Goal: Task Accomplishment & Management: Manage account settings

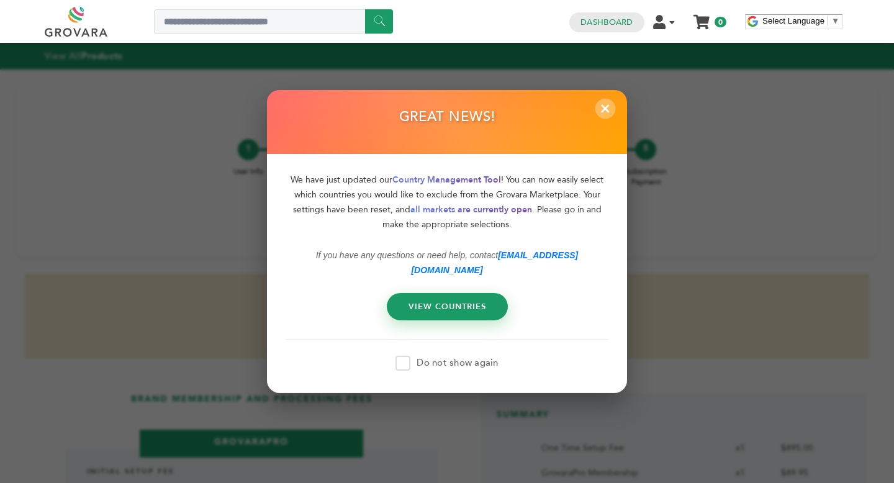
click at [609, 119] on span "×" at bounding box center [606, 108] width 20 height 20
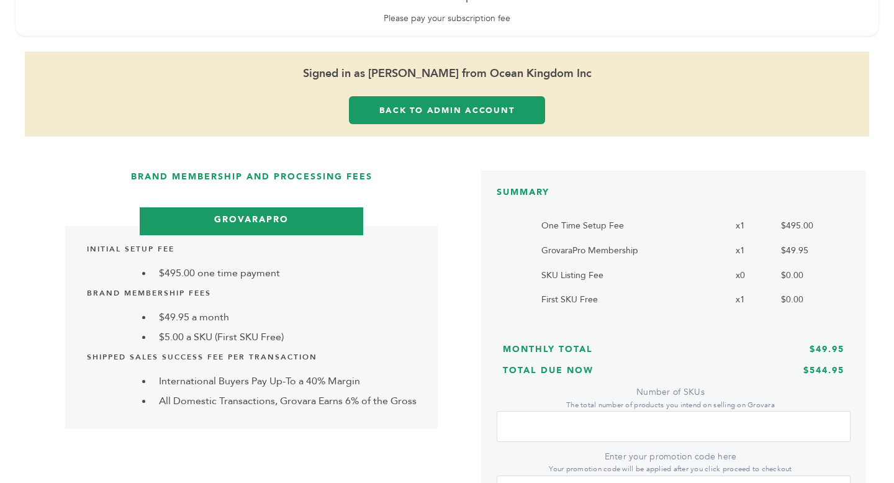
scroll to position [224, 0]
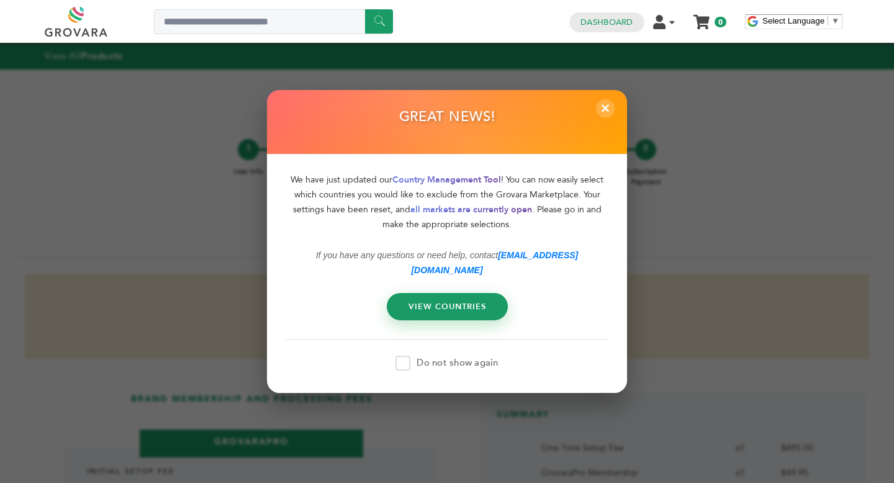
click at [592, 112] on div "GREAT NEWS!" at bounding box center [447, 122] width 360 height 64
click at [606, 116] on span "×" at bounding box center [606, 108] width 20 height 20
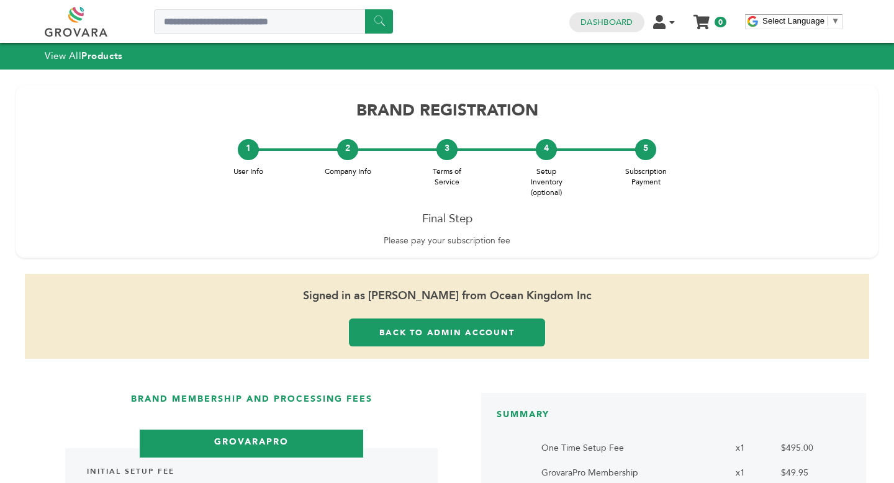
click at [468, 322] on link "Back to Admin Account" at bounding box center [447, 333] width 196 height 28
